Goal: Transaction & Acquisition: Obtain resource

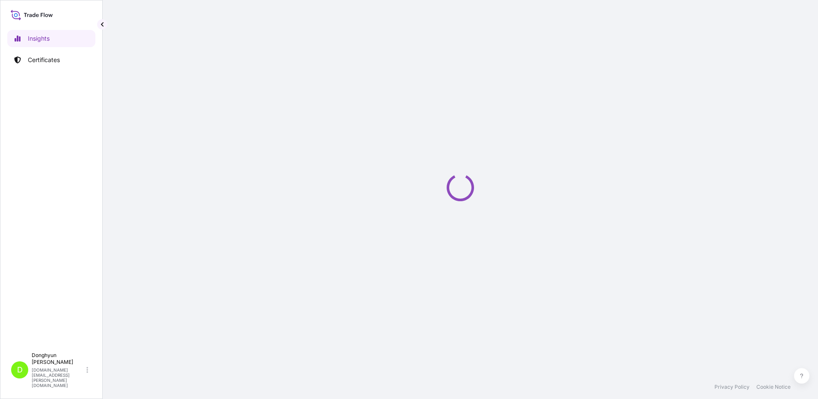
select select "2025"
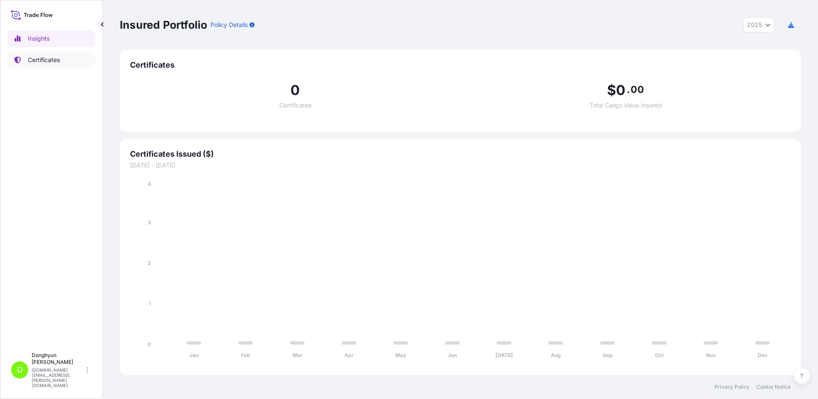
click at [46, 59] on p "Certificates" at bounding box center [44, 60] width 32 height 9
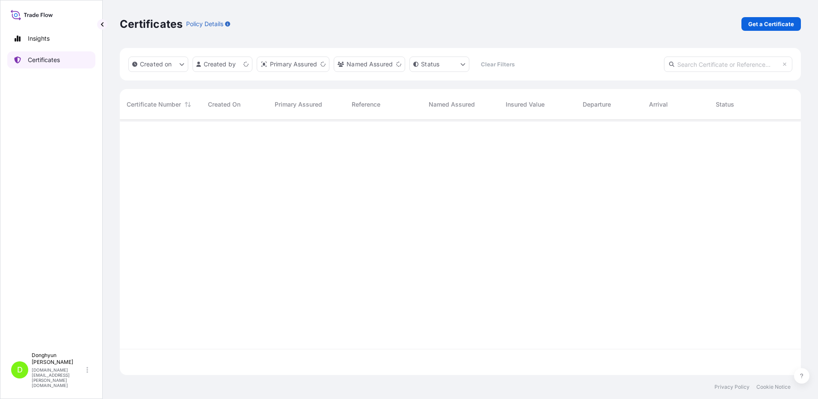
scroll to position [253, 675]
click at [775, 26] on p "Get a Certificate" at bounding box center [772, 24] width 46 height 9
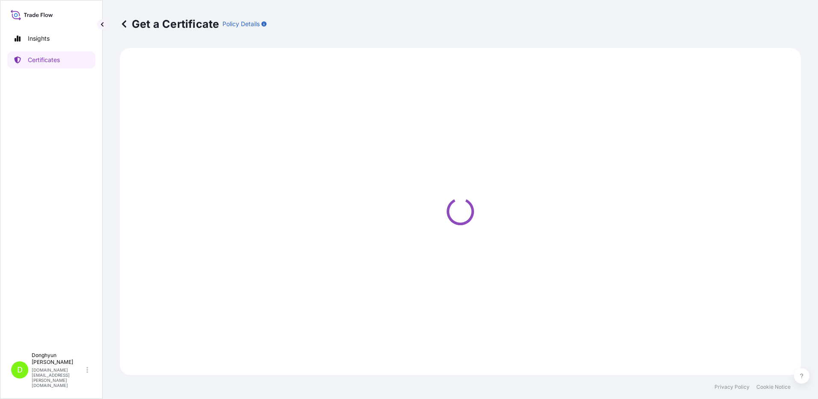
select select "Sea"
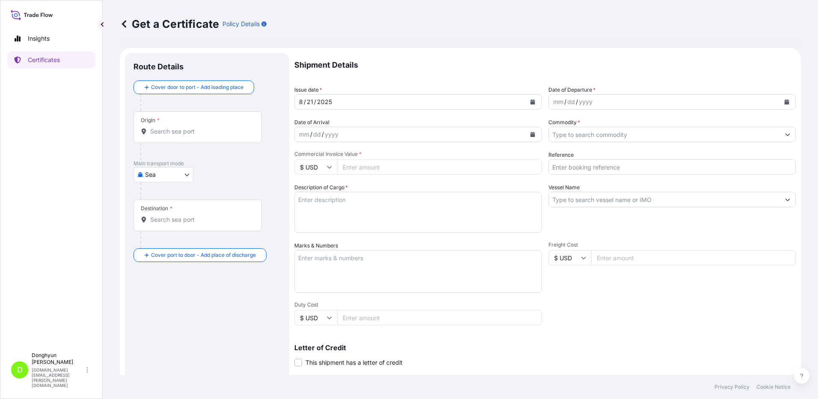
click at [164, 129] on input "Origin *" at bounding box center [200, 131] width 101 height 9
paste input "KWANGYANG"
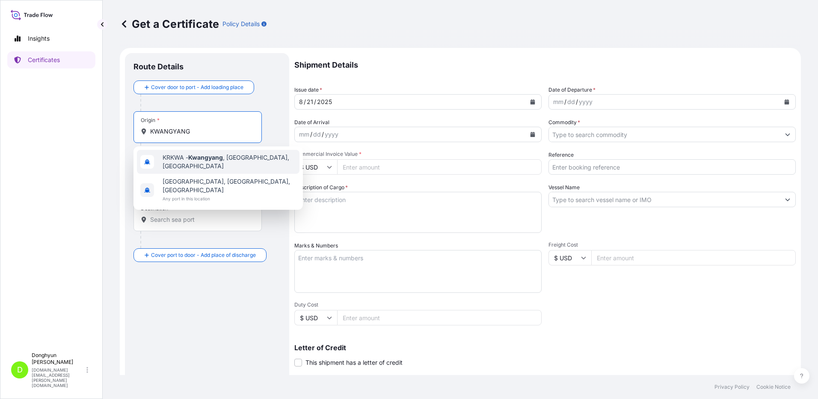
click at [173, 163] on span "KRKWA - [GEOGRAPHIC_DATA] , [GEOGRAPHIC_DATA], [GEOGRAPHIC_DATA]" at bounding box center [230, 161] width 134 height 17
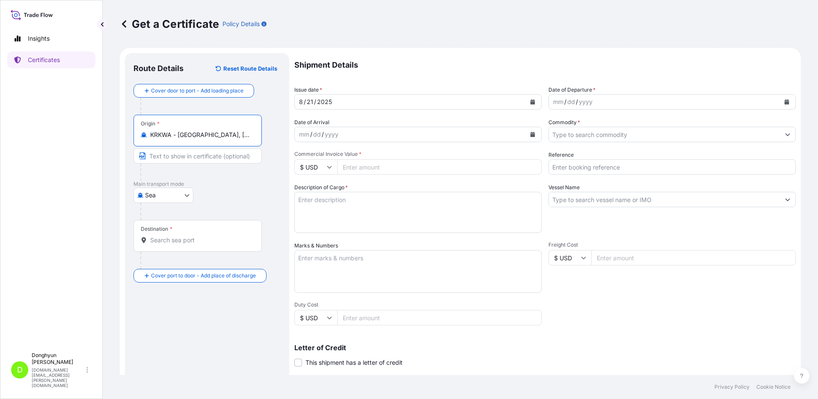
type input "KRKWA - [GEOGRAPHIC_DATA], [GEOGRAPHIC_DATA], [GEOGRAPHIC_DATA]"
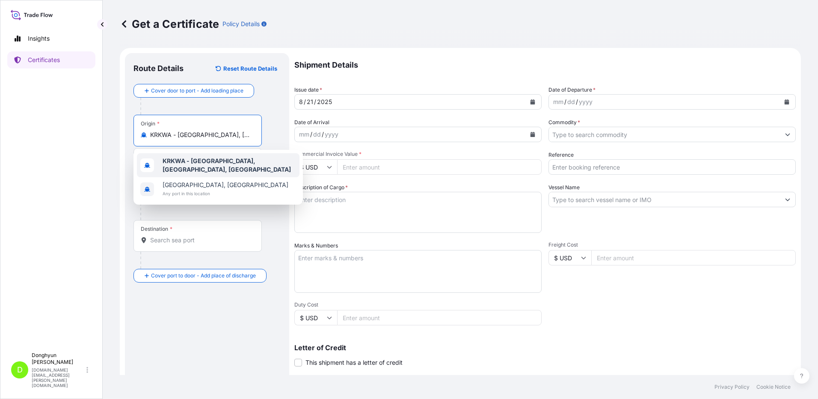
click at [183, 166] on b "KRKWA - [GEOGRAPHIC_DATA], [GEOGRAPHIC_DATA], [GEOGRAPHIC_DATA]" at bounding box center [227, 165] width 128 height 16
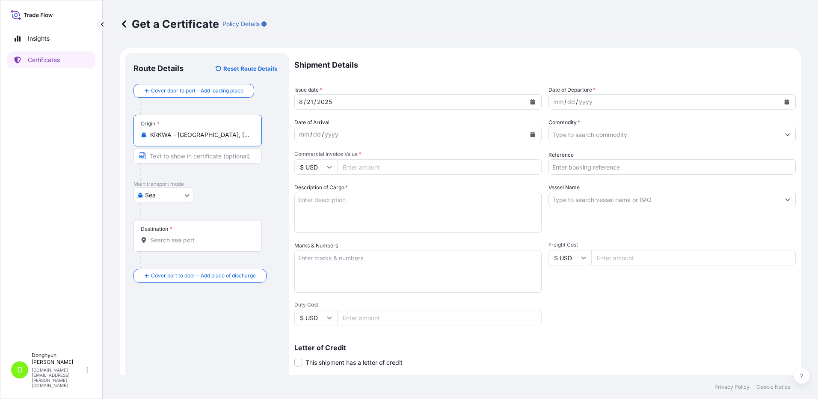
click at [176, 241] on input "Destination *" at bounding box center [200, 240] width 101 height 9
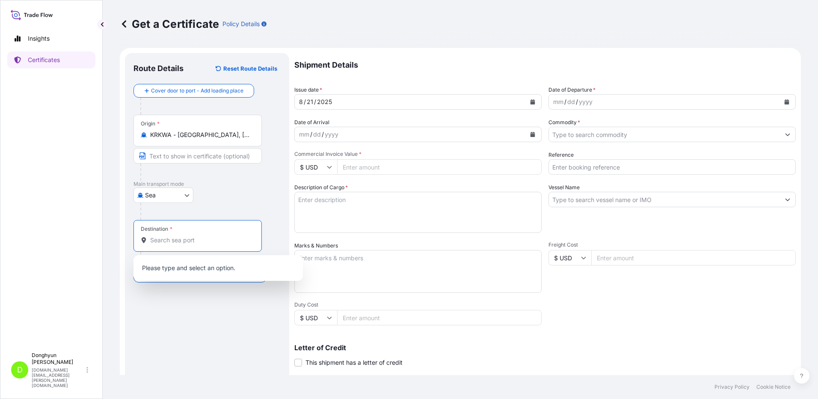
paste input "ANTWERP"
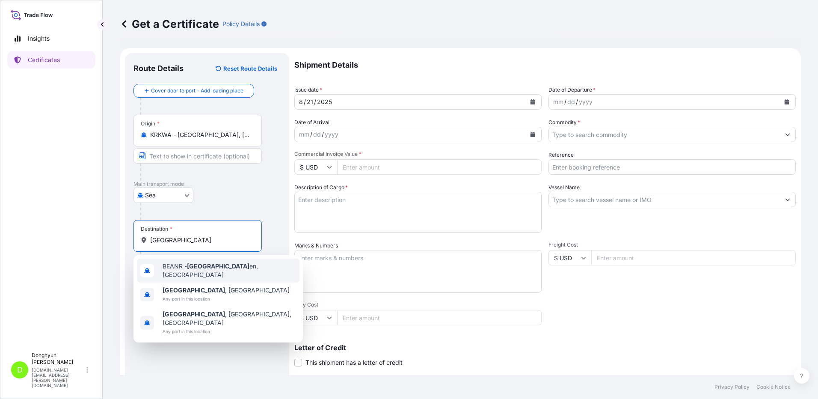
click at [206, 273] on span "BEANR - Antwerp en, Belgium" at bounding box center [230, 270] width 134 height 17
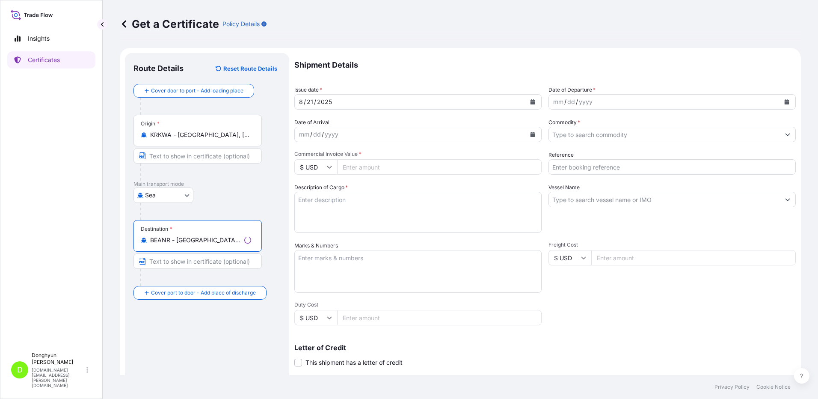
type input "BEANR - Antwerpen, Belgium"
click at [185, 330] on div "Route Details Reset Route Details Cover door to port - Add loading place Place …" at bounding box center [207, 269] width 147 height 415
click at [531, 101] on icon "Calendar" at bounding box center [533, 101] width 5 height 5
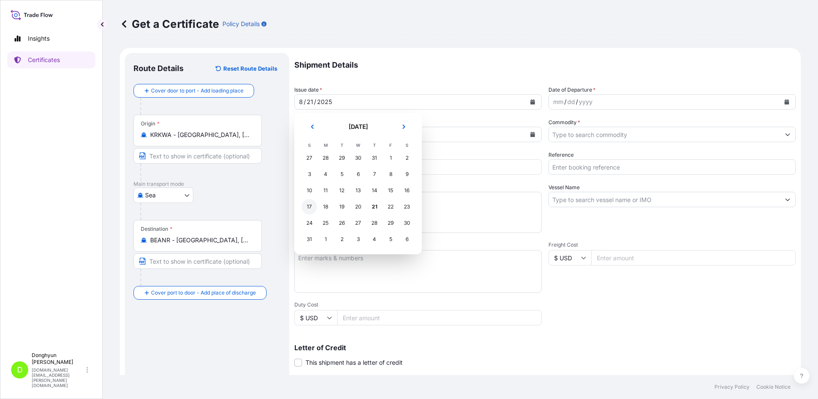
click at [311, 207] on div "17" at bounding box center [309, 206] width 15 height 15
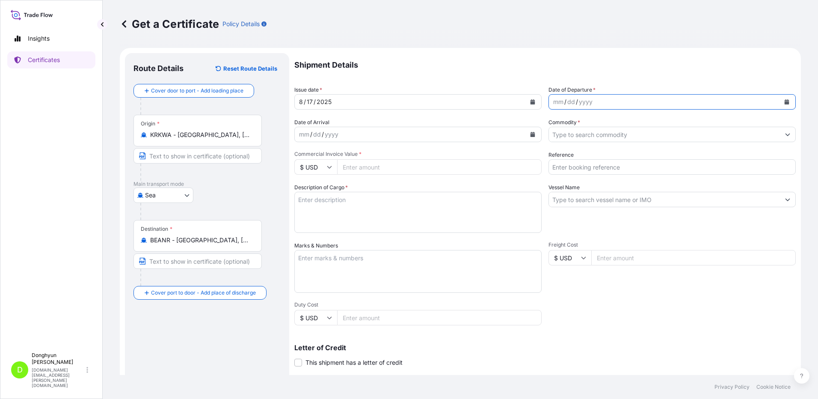
click at [781, 99] on button "Calendar" at bounding box center [787, 102] width 14 height 14
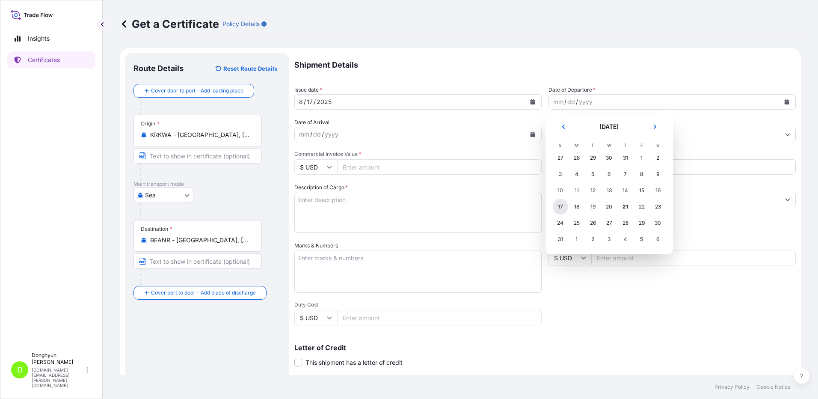
click at [561, 207] on div "17" at bounding box center [560, 206] width 15 height 15
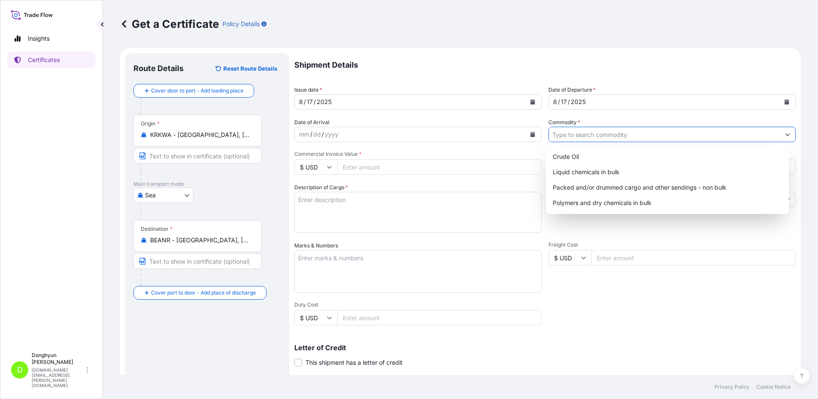
click at [606, 135] on input "Commodity *" at bounding box center [664, 134] width 231 height 15
click at [587, 205] on div "Polymers and dry chemicals in bulk" at bounding box center [668, 202] width 237 height 15
type input "Polymers and dry chemicals in bulk"
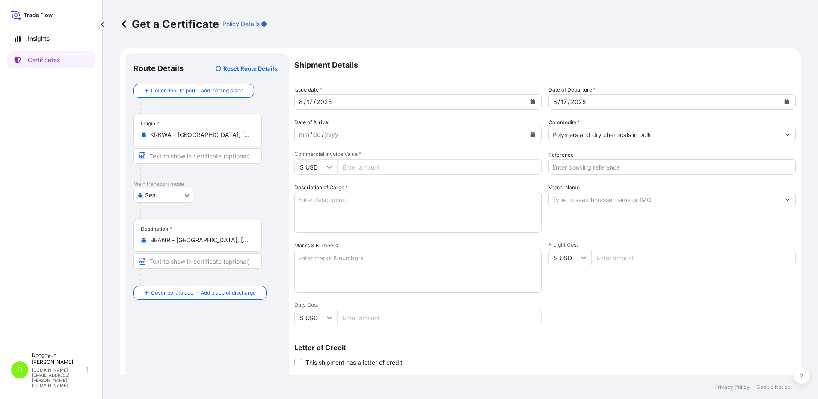
click at [493, 76] on p "Shipment Details" at bounding box center [546, 65] width 502 height 24
click at [390, 170] on input "Commercial Invoice Value *" at bounding box center [439, 166] width 205 height 15
click at [606, 164] on input "Reference" at bounding box center [672, 166] width 247 height 15
paste input "8800129973"
type input "8800129973"
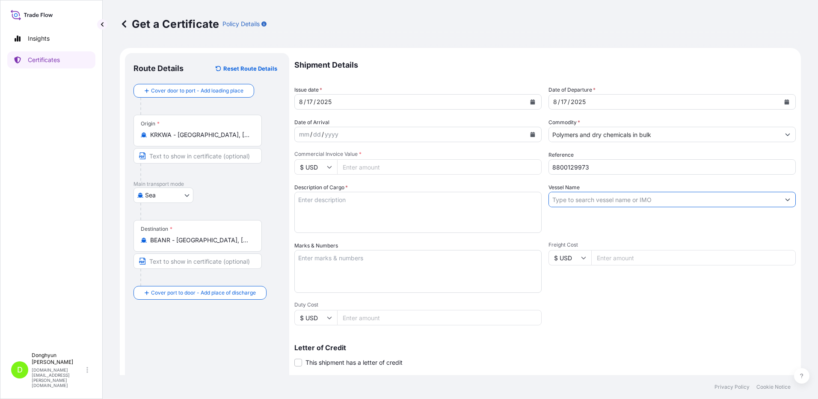
click at [552, 199] on input "Vessel Name" at bounding box center [664, 199] width 231 height 15
click at [592, 198] on input "Vessel Name" at bounding box center [664, 199] width 231 height 15
paste input "HMM PEARL"
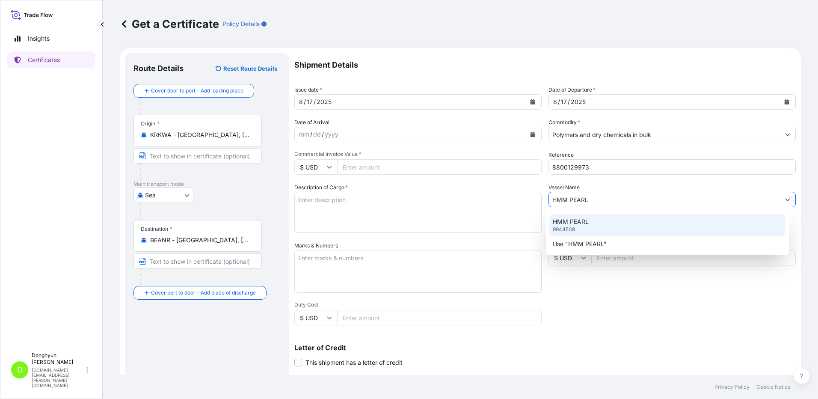
click at [585, 226] on div "HMM PEARL 9944508" at bounding box center [668, 225] width 237 height 22
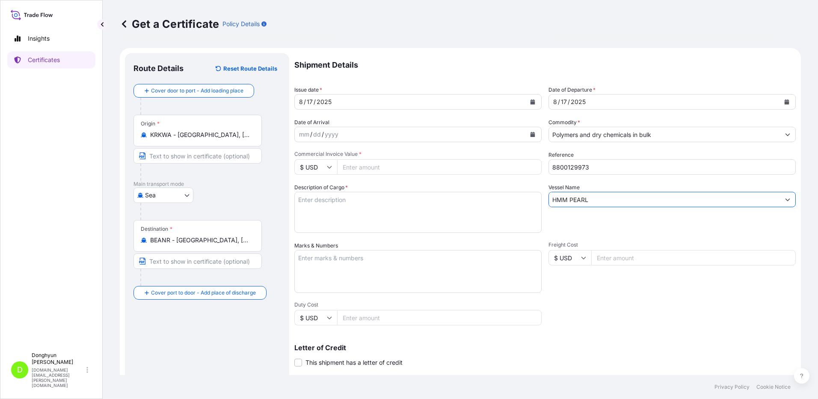
type input "HMM PEARL"
click at [440, 76] on p "Shipment Details" at bounding box center [546, 65] width 502 height 24
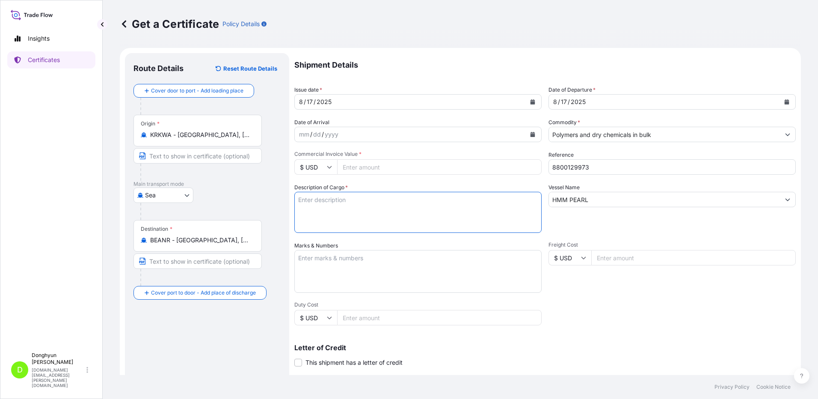
click at [350, 205] on textarea "Description of Cargo *" at bounding box center [418, 212] width 247 height 41
click at [359, 210] on textarea "Description of Cargo *" at bounding box center [418, 212] width 247 height 41
click at [331, 208] on textarea "Description of Cargo *" at bounding box center [418, 212] width 247 height 41
paste textarea "HPP MF650Y PWD BT (PMC) PO 4405979576"
type textarea "HPP MF650Y PWD BT (PMC) PO 4405979576"
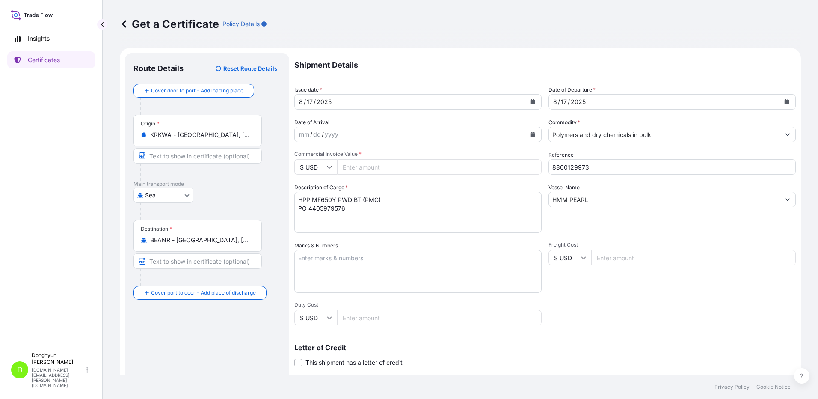
click at [426, 33] on div "Get a Certificate Policy Details" at bounding box center [460, 24] width 681 height 48
click at [596, 285] on div "Freight Cost $ USD" at bounding box center [672, 266] width 247 height 51
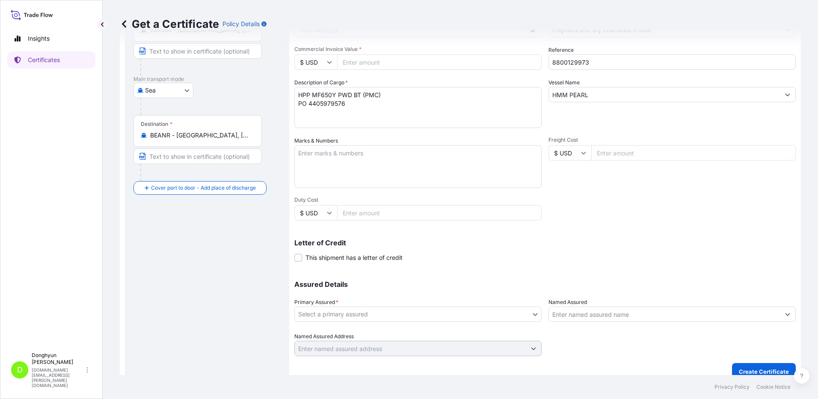
scroll to position [115, 0]
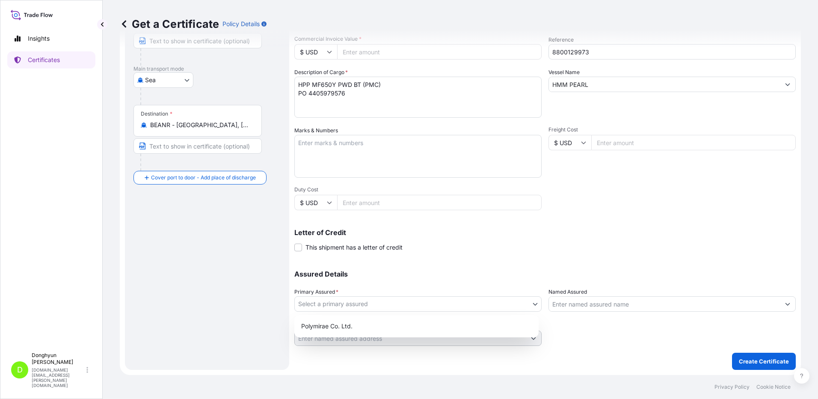
click at [335, 301] on body "Insights Certificates D Donghyun Kim dh.kim@polymirae.com Get a Certificate Pol…" at bounding box center [409, 199] width 818 height 399
click at [330, 324] on div "Polymirae Co. Ltd." at bounding box center [417, 325] width 238 height 15
click at [567, 233] on p "Letter of Credit" at bounding box center [546, 232] width 502 height 7
click at [604, 303] on input "Named Assured" at bounding box center [664, 303] width 231 height 15
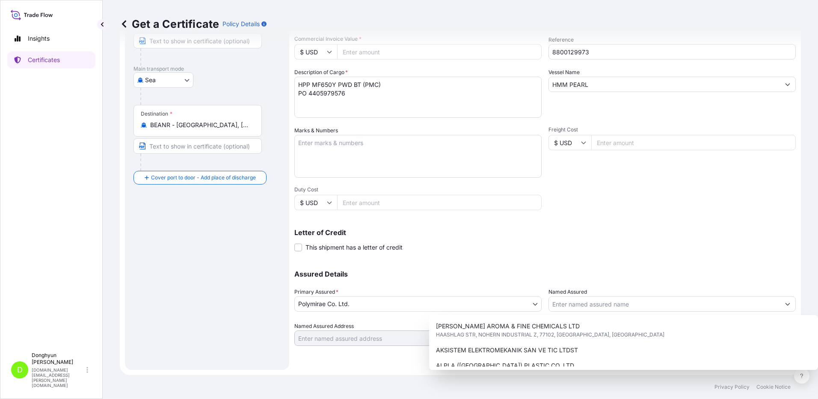
click at [550, 231] on p "Letter of Credit" at bounding box center [546, 232] width 502 height 7
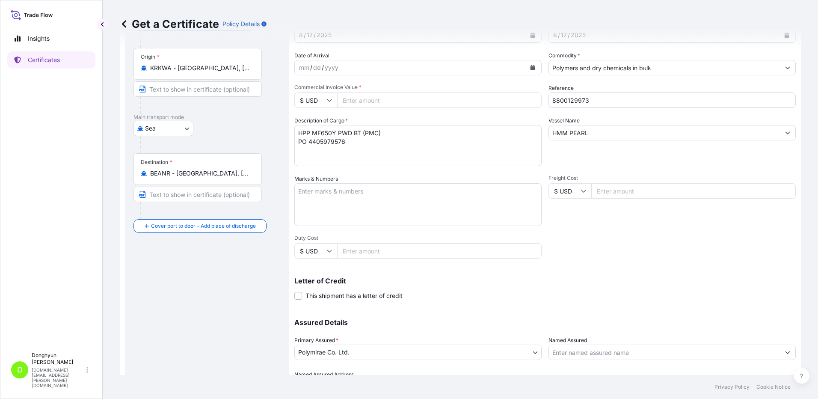
scroll to position [0, 0]
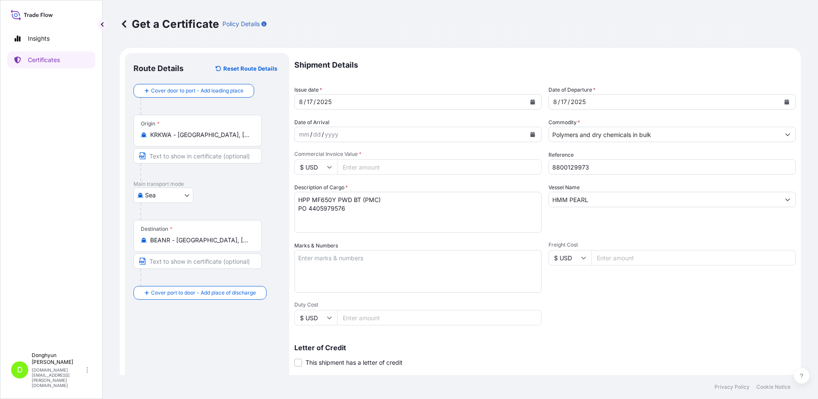
click at [366, 168] on input "Commercial Invoice Value *" at bounding box center [439, 166] width 205 height 15
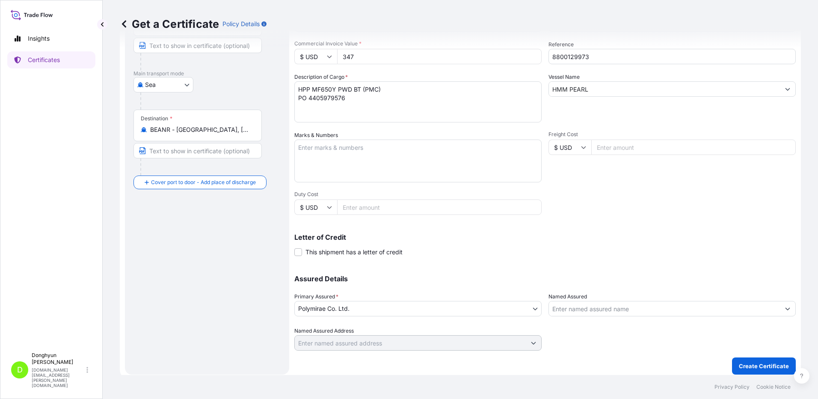
scroll to position [115, 0]
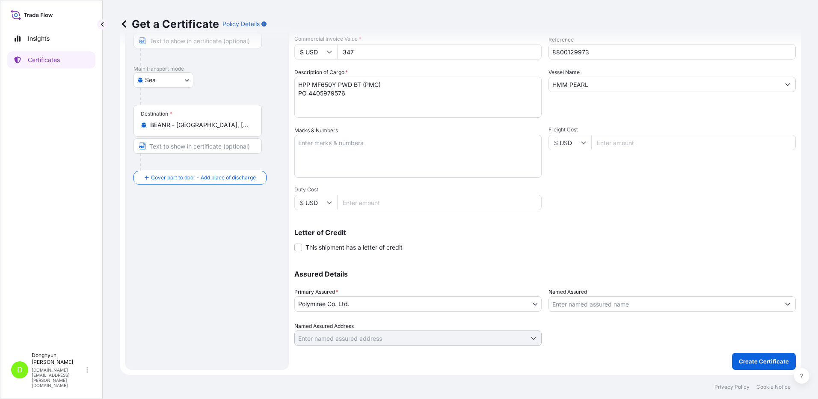
click at [369, 47] on div "Get a Certificate Policy Details" at bounding box center [460, 24] width 681 height 48
click at [366, 51] on input "347" at bounding box center [439, 51] width 205 height 15
type input "347531.58"
click at [372, 26] on div "Get a Certificate Policy Details" at bounding box center [460, 24] width 681 height 14
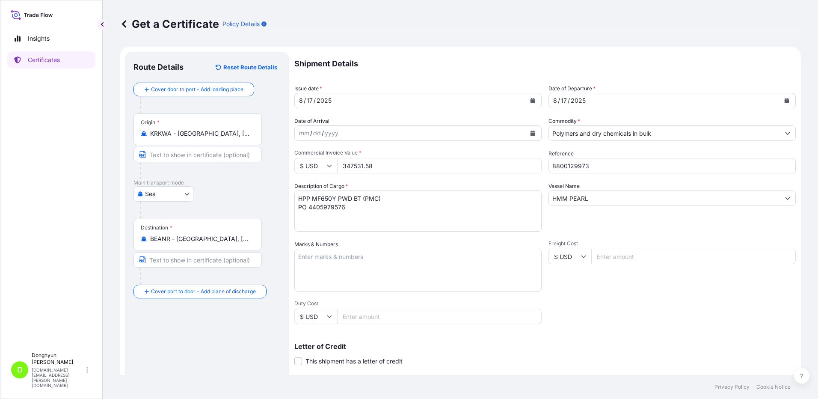
scroll to position [0, 0]
click at [433, 65] on p "Shipment Details" at bounding box center [546, 65] width 502 height 24
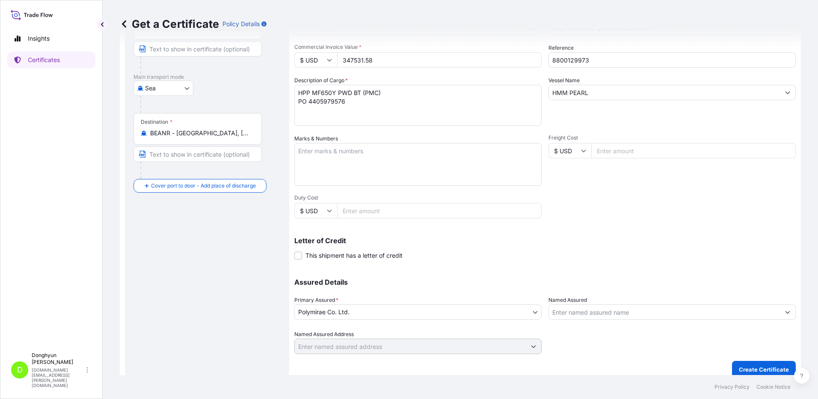
scroll to position [115, 0]
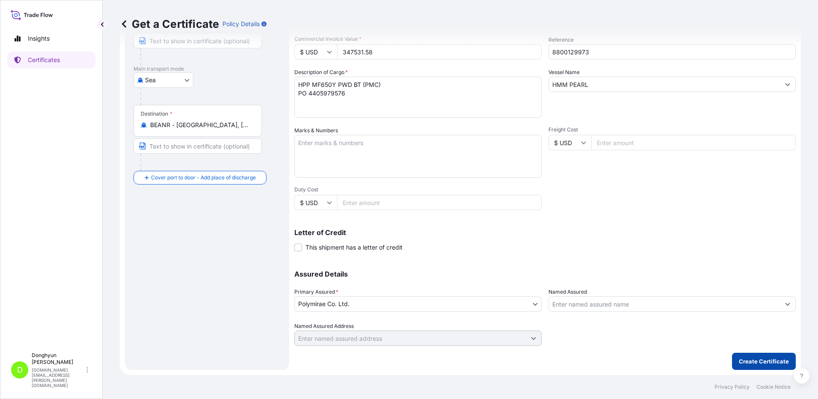
click at [743, 363] on p "Create Certificate" at bounding box center [764, 361] width 50 height 9
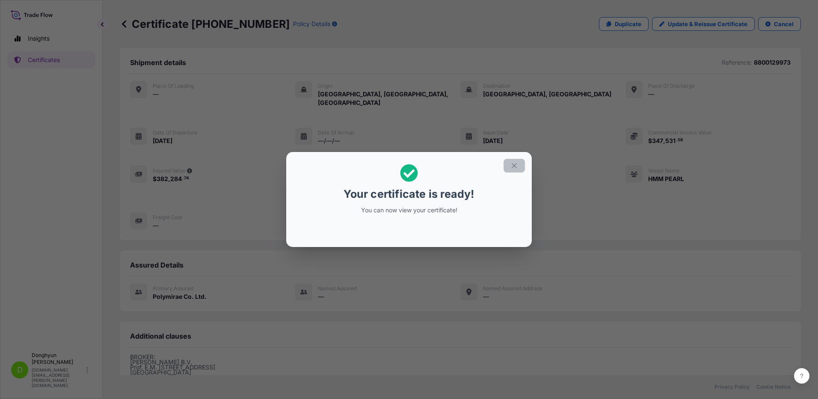
click at [514, 168] on icon "button" at bounding box center [515, 166] width 8 height 8
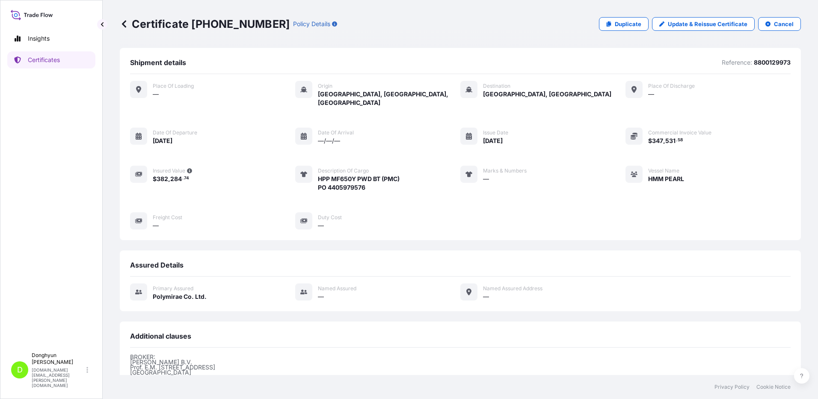
scroll to position [107, 0]
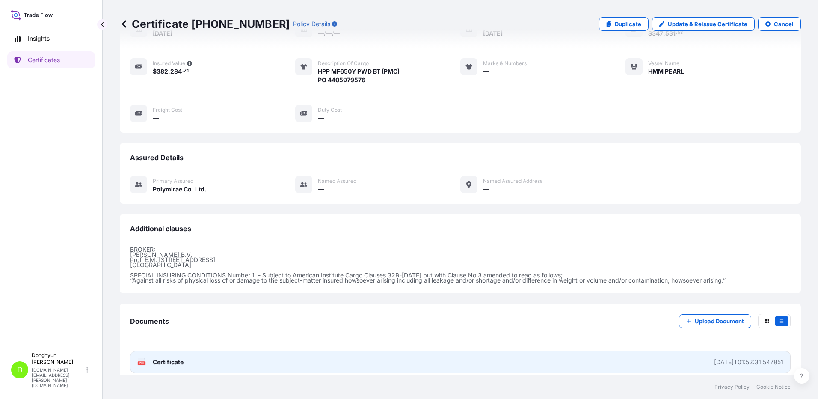
click at [170, 358] on span "Certificate" at bounding box center [168, 362] width 31 height 9
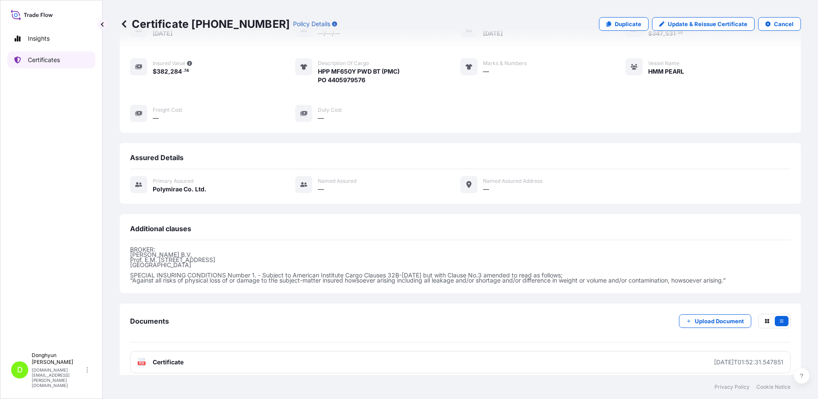
click at [51, 64] on p "Certificates" at bounding box center [44, 60] width 32 height 9
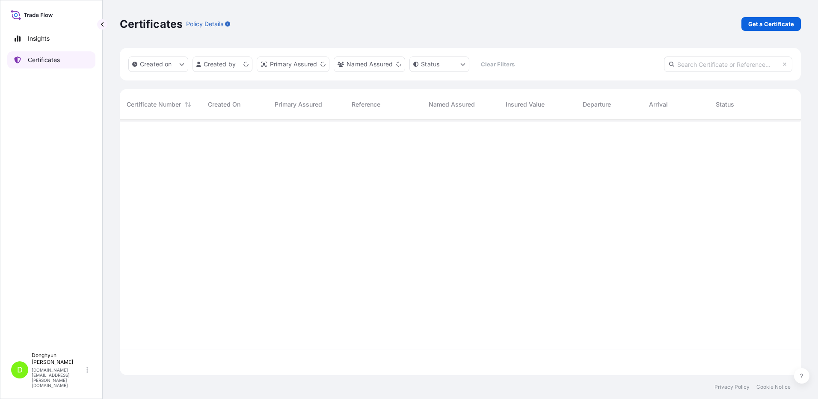
scroll to position [253, 675]
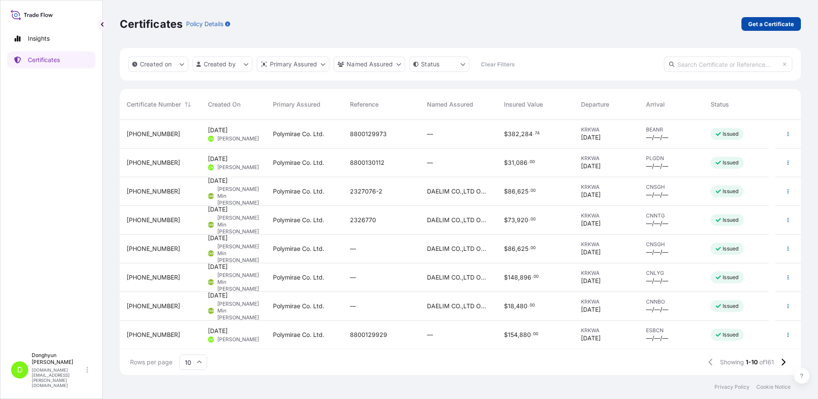
click at [774, 24] on p "Get a Certificate" at bounding box center [772, 24] width 46 height 9
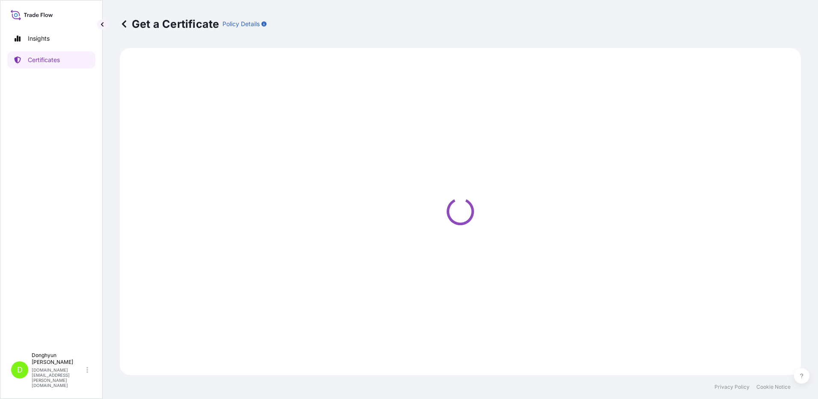
select select "Sea"
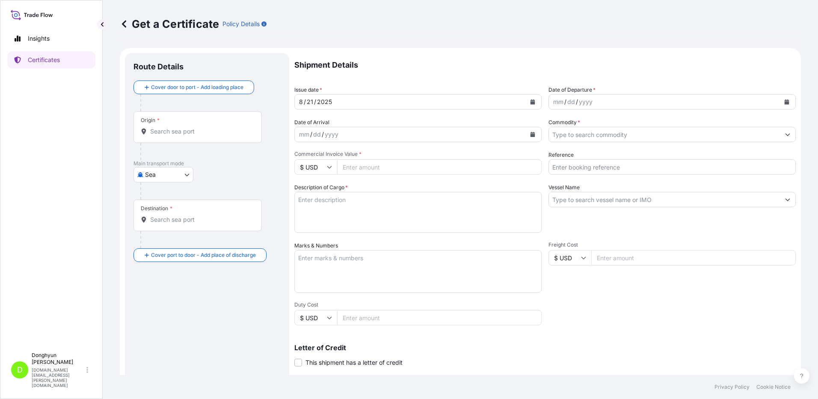
click at [530, 100] on icon "Calendar" at bounding box center [532, 101] width 5 height 5
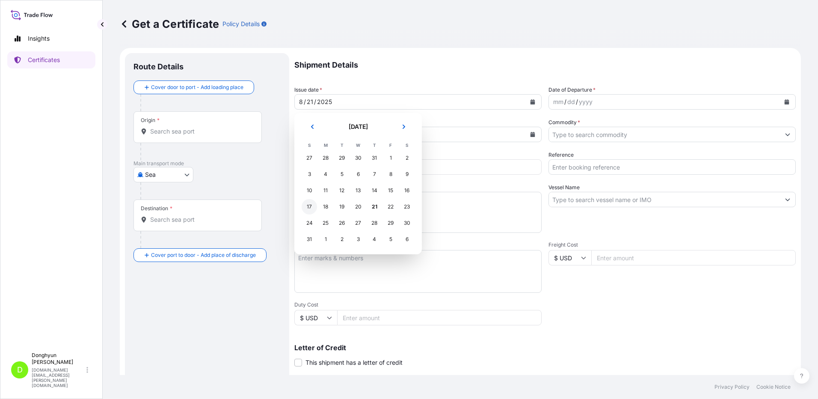
click at [311, 206] on div "17" at bounding box center [309, 206] width 15 height 15
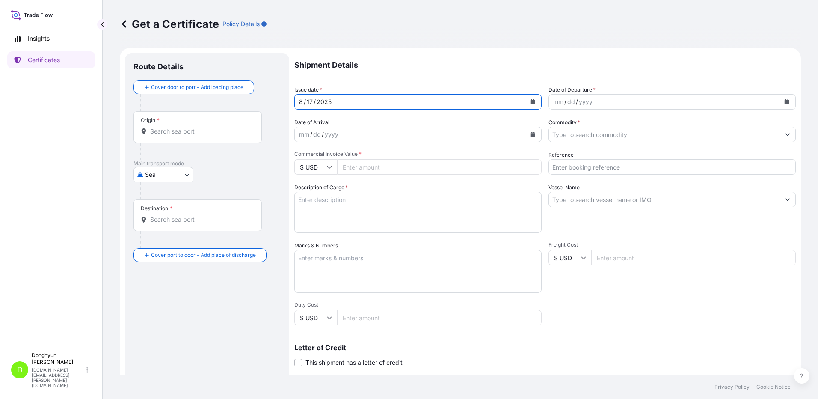
click at [785, 101] on icon "Calendar" at bounding box center [787, 101] width 5 height 5
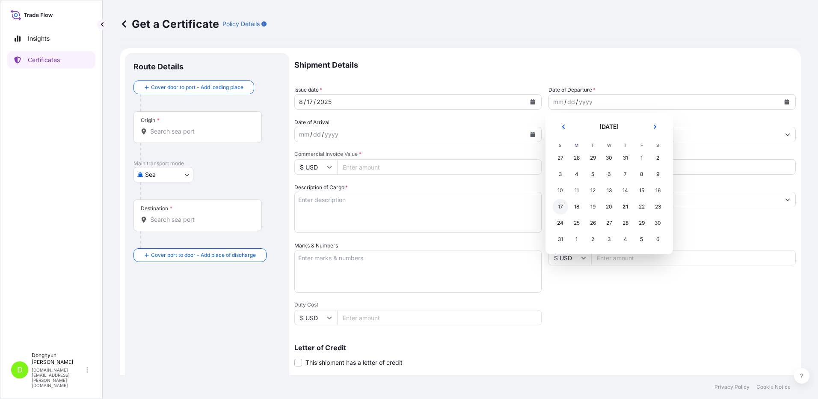
click at [561, 207] on div "17" at bounding box center [560, 206] width 15 height 15
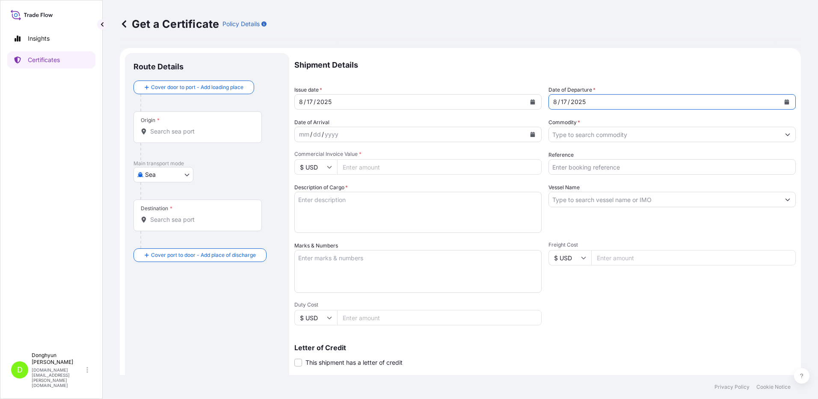
click at [191, 128] on input "Origin *" at bounding box center [200, 131] width 101 height 9
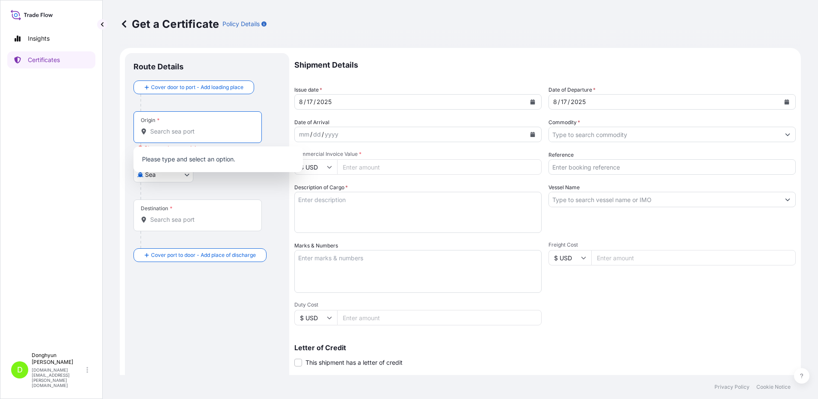
click at [173, 128] on input "Origin * Please select an origin" at bounding box center [200, 131] width 101 height 9
paste input "KWANGYANG"
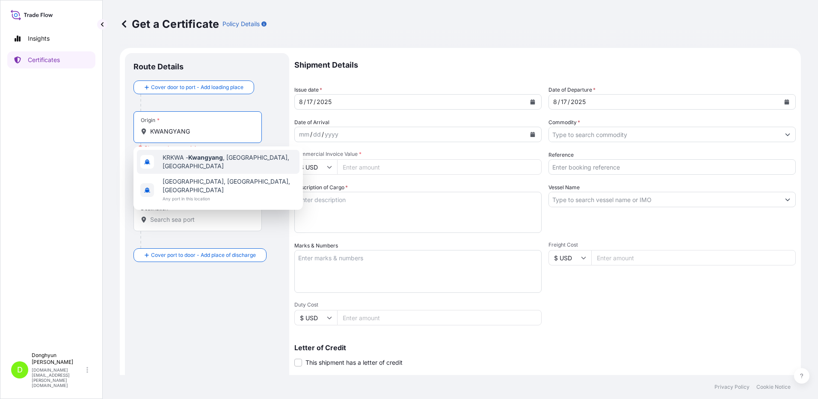
click at [174, 163] on span "KRKWA - Kwangyang , Korea, South" at bounding box center [230, 161] width 134 height 17
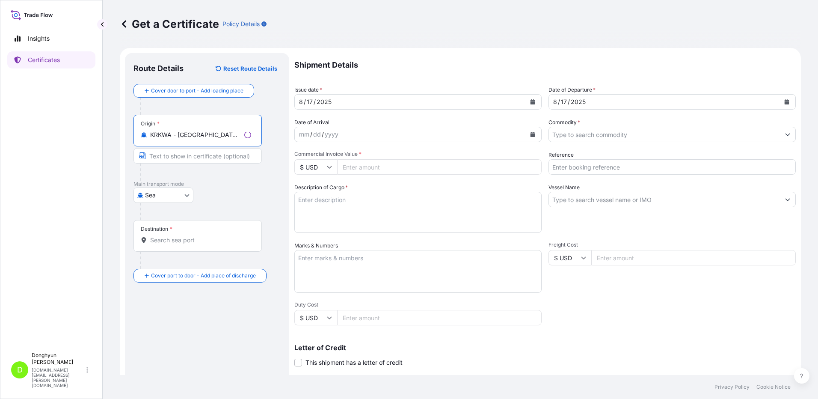
type input "KRKWA - Kwangyang, Korea, South"
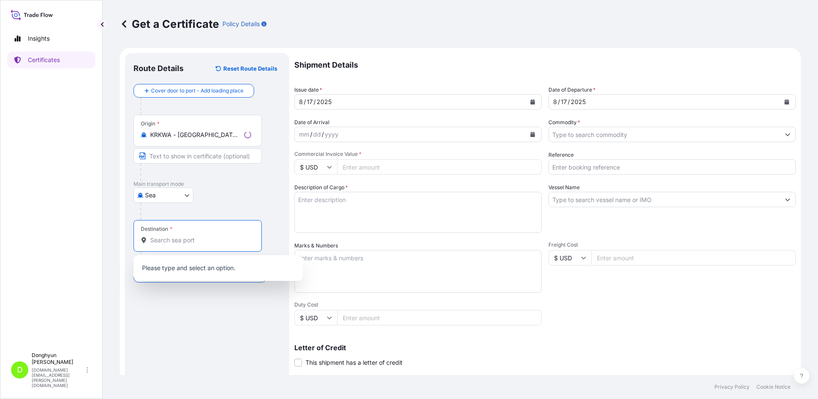
click at [164, 242] on input "Destination *" at bounding box center [200, 240] width 101 height 9
click at [168, 241] on input "Destination * Please select a destination" at bounding box center [200, 240] width 101 height 9
paste input "ANTWERP"
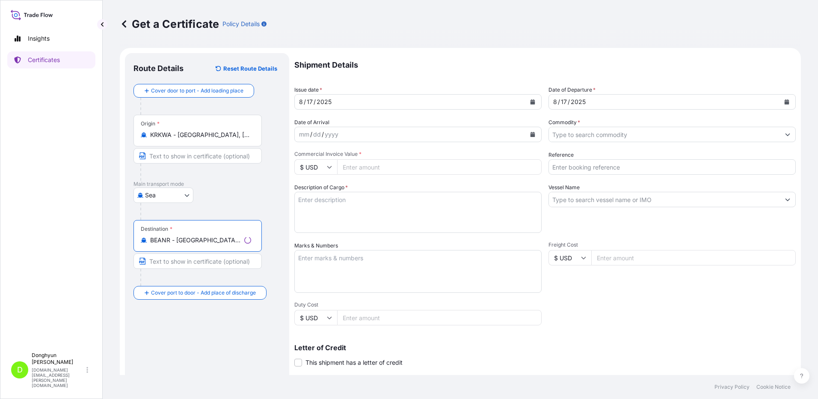
type input "BEANR - Antwerpen, Belgium"
click at [201, 333] on div "Route Details Reset Route Details Cover door to port - Add loading place Place …" at bounding box center [207, 269] width 147 height 415
click at [202, 333] on div "Route Details Reset Route Details Cover door to port - Add loading place Place …" at bounding box center [207, 269] width 147 height 415
click at [594, 138] on input "Commodity *" at bounding box center [664, 134] width 231 height 15
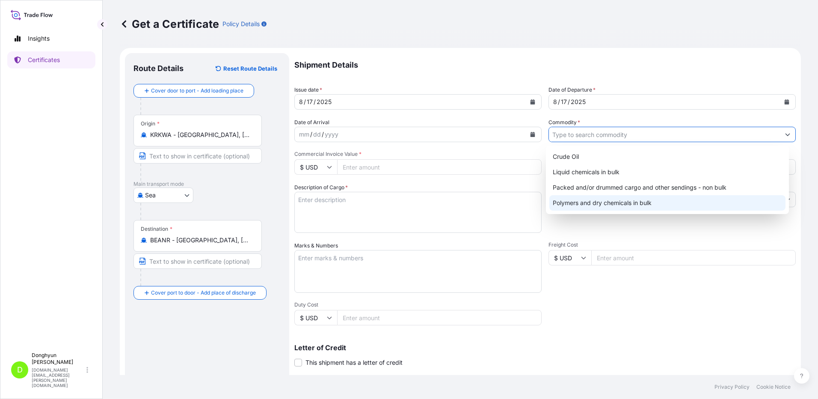
click at [587, 199] on div "Polymers and dry chemicals in bulk" at bounding box center [668, 202] width 237 height 15
type input "Polymers and dry chemicals in bulk"
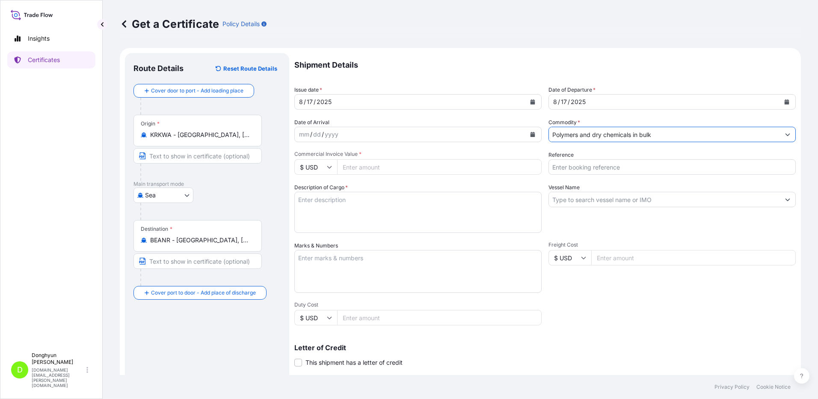
click at [533, 50] on form "Route Details Reset Route Details Cover door to port - Add loading place Place …" at bounding box center [460, 269] width 681 height 442
click at [573, 168] on input "Reference" at bounding box center [672, 166] width 247 height 15
paste input "8800130123"
type input "8800130123"
click at [511, 64] on p "Shipment Details" at bounding box center [546, 65] width 502 height 24
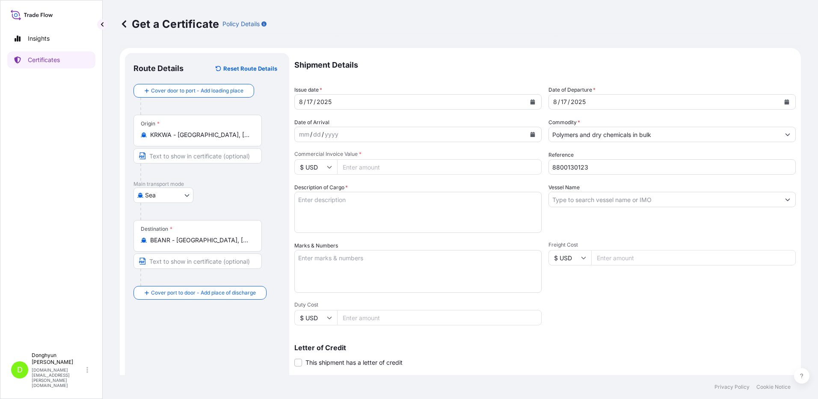
click at [419, 167] on input "Commercial Invoice Value *" at bounding box center [439, 166] width 205 height 15
type input "333120.48"
click at [343, 209] on textarea "Description of Cargo *" at bounding box center [418, 212] width 247 height 41
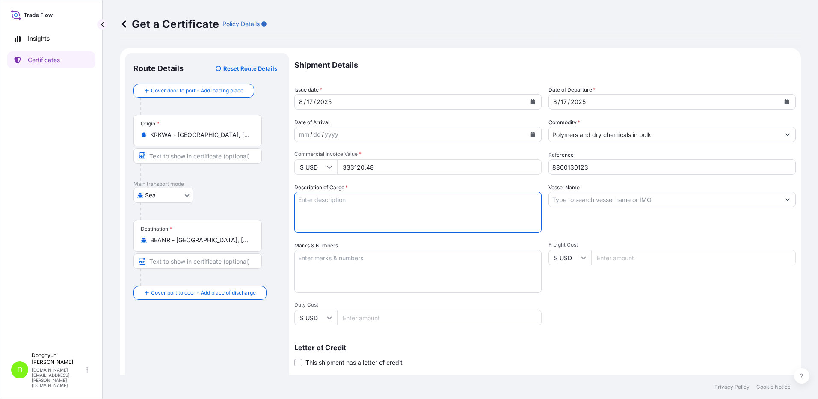
click at [402, 205] on textarea "Description of Cargo *" at bounding box center [418, 212] width 247 height 41
paste textarea "HPP HM2015 PEL BB (PMC) PO 4405979580"
type textarea "HPP HM2015 PEL BB (PMC) PO 4405979580"
click at [441, 30] on div "Get a Certificate Policy Details" at bounding box center [460, 24] width 681 height 14
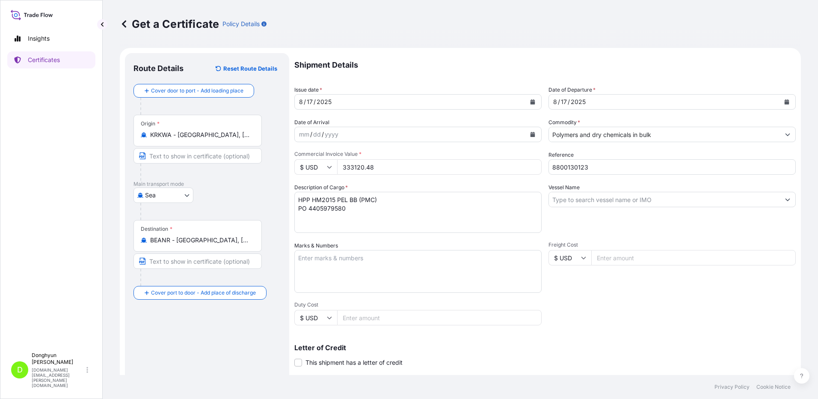
click at [577, 200] on input "Vessel Name" at bounding box center [664, 199] width 231 height 15
paste input "HMM TOPAZ"
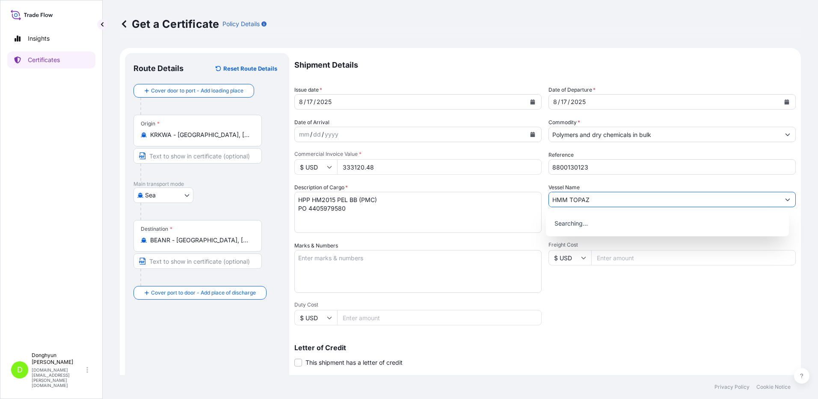
type input "HMM TOPAZ"
click at [497, 52] on form "Route Details Reset Route Details Cover door to port - Add loading place Place …" at bounding box center [460, 269] width 681 height 442
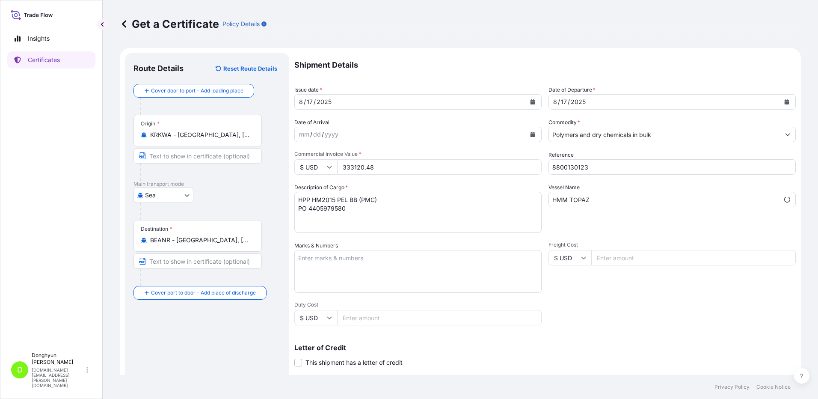
scroll to position [43, 0]
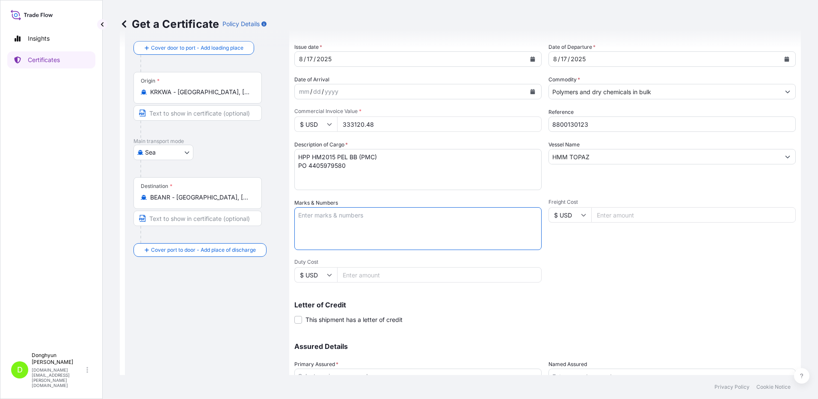
click at [391, 222] on textarea "Marks & Numbers" at bounding box center [418, 228] width 247 height 43
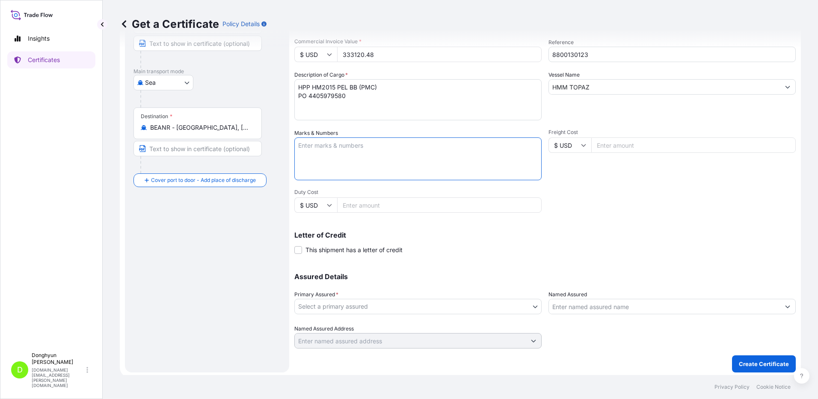
scroll to position [115, 0]
click at [360, 303] on body "0 options available. Insights Certificates D Donghyun Kim dh.kim@polymirae.com …" at bounding box center [409, 199] width 818 height 399
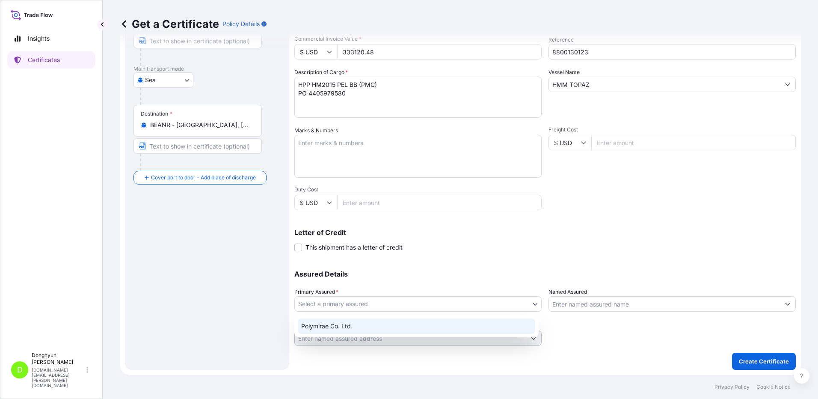
click at [354, 328] on div "Polymirae Co. Ltd." at bounding box center [417, 325] width 238 height 15
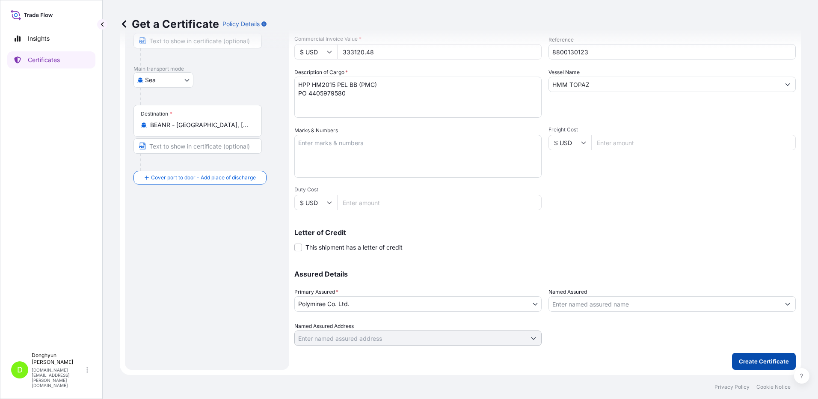
click at [740, 358] on p "Create Certificate" at bounding box center [764, 361] width 50 height 9
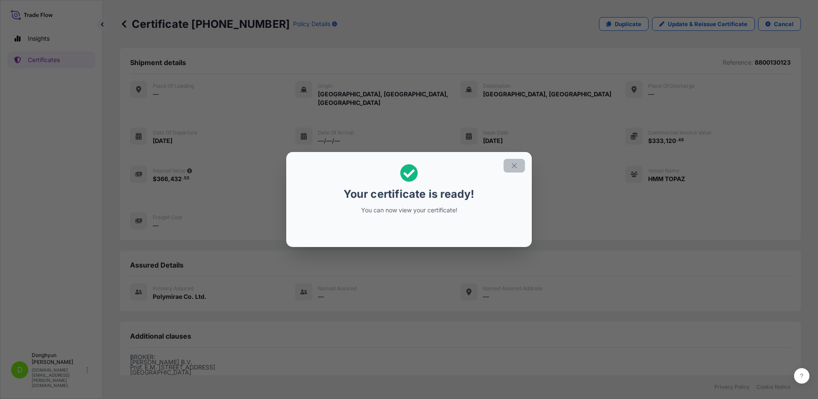
click at [514, 167] on icon "button" at bounding box center [515, 166] width 8 height 8
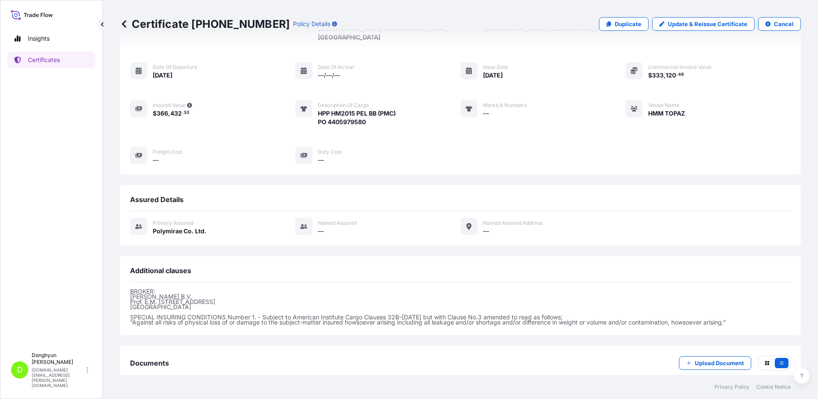
scroll to position [107, 0]
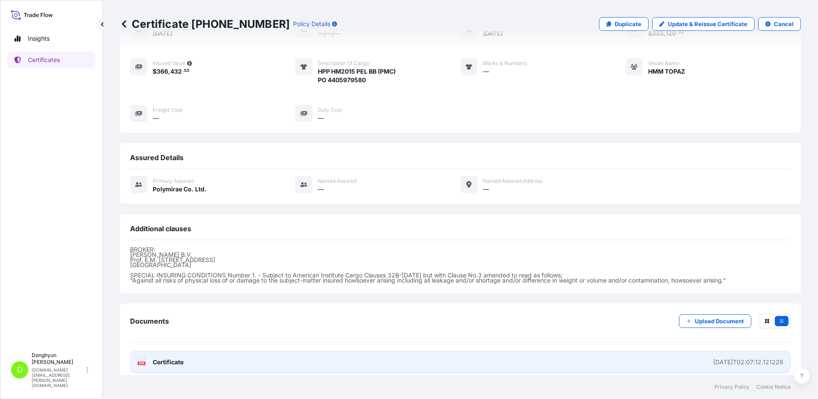
click at [174, 358] on span "Certificate" at bounding box center [168, 362] width 31 height 9
